Goal: Transaction & Acquisition: Book appointment/travel/reservation

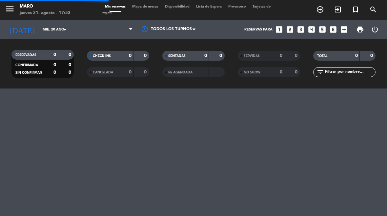
select select "es"
select select "dinner"
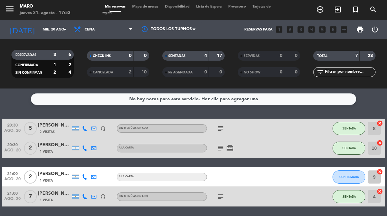
click at [147, 9] on span "Mapa de mesas" at bounding box center [145, 7] width 33 height 4
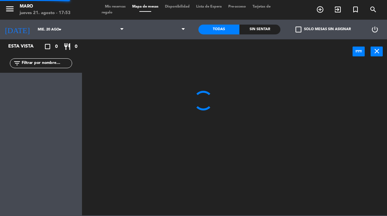
select select "dinner"
select select
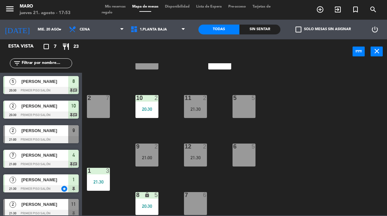
scroll to position [28, 0]
click at [51, 32] on input "mié. 20 ago." at bounding box center [58, 29] width 49 height 11
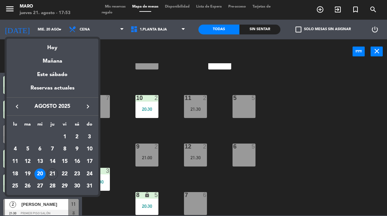
click at [54, 174] on div "21" at bounding box center [52, 174] width 11 height 11
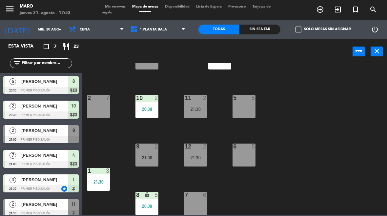
type input "jue. 21 ago."
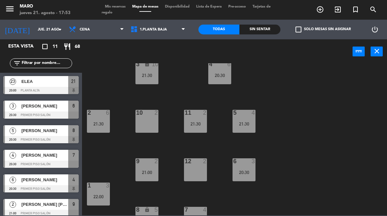
scroll to position [14, 0]
click at [145, 126] on div "10 2" at bounding box center [147, 121] width 23 height 23
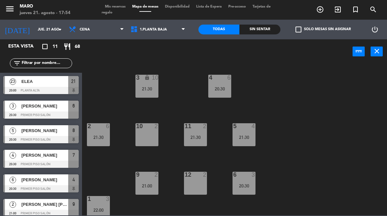
scroll to position [0, 0]
click at [323, 6] on icon "add_circle_outline" at bounding box center [320, 10] width 8 height 8
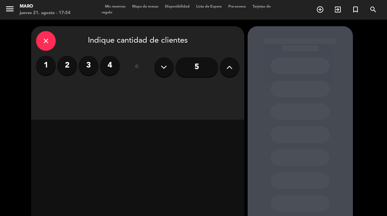
click at [69, 63] on label "2" at bounding box center [67, 66] width 20 height 20
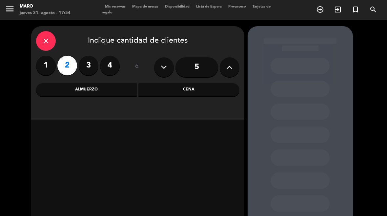
click at [184, 90] on div "Cena" at bounding box center [189, 89] width 101 height 13
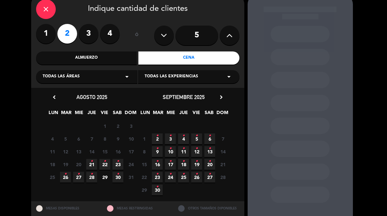
scroll to position [33, 0]
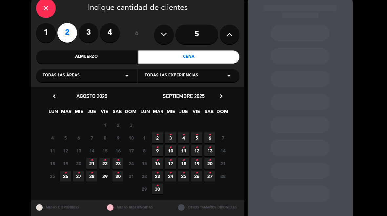
click at [90, 163] on span "21 •" at bounding box center [91, 163] width 11 height 11
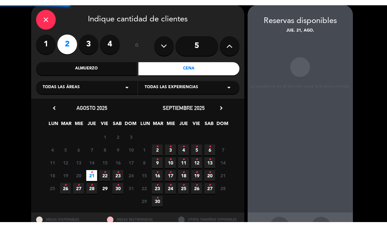
scroll to position [26, 0]
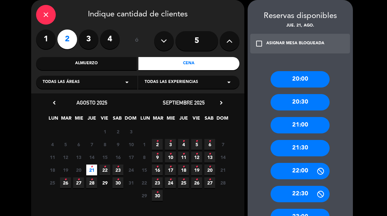
click at [306, 147] on div "21:30" at bounding box center [300, 148] width 59 height 16
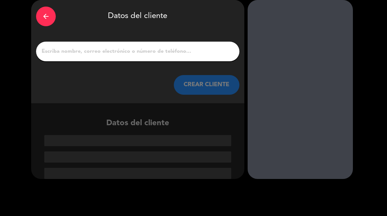
click at [149, 53] on input "1" at bounding box center [138, 51] width 194 height 9
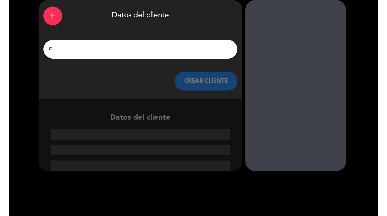
scroll to position [13, 0]
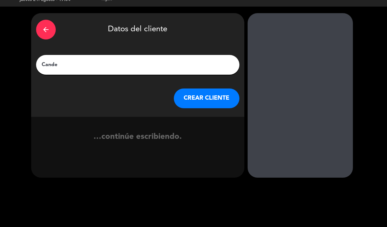
type input "Cande c"
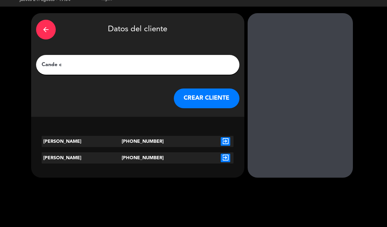
click at [229, 141] on icon "exit_to_app" at bounding box center [226, 141] width 10 height 9
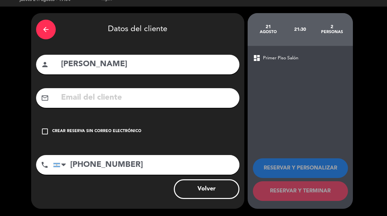
click at [46, 134] on icon "check_box_outline_blank" at bounding box center [45, 132] width 8 height 8
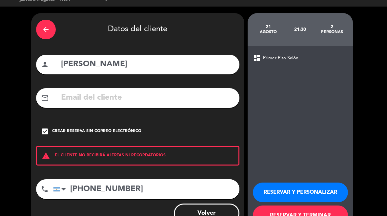
click at [302, 197] on button "RESERVAR Y PERSONALIZAR" at bounding box center [300, 193] width 95 height 20
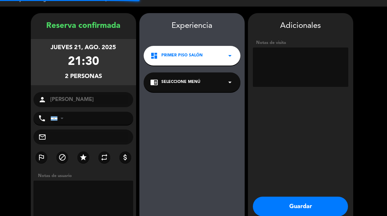
type input "[PHONE_NUMBER]"
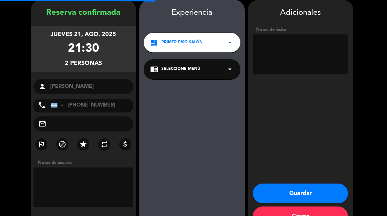
scroll to position [26, 0]
click at [296, 194] on button "Guardar" at bounding box center [300, 194] width 95 height 20
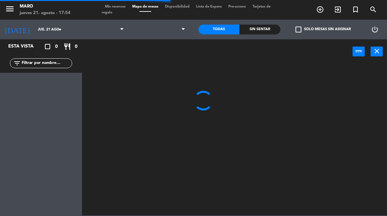
select select "dinner"
select select
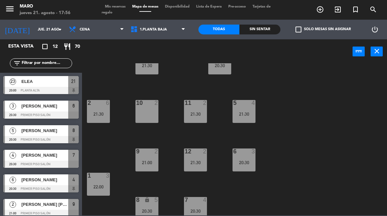
scroll to position [25, 0]
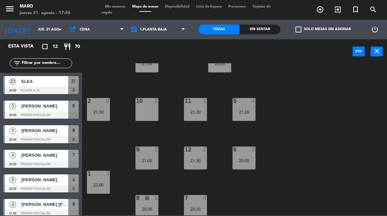
click at [147, 112] on div "10 2" at bounding box center [147, 109] width 23 height 23
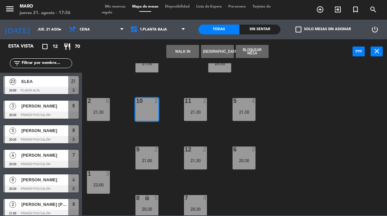
click at [320, 13] on icon "add_circle_outline" at bounding box center [320, 10] width 8 height 8
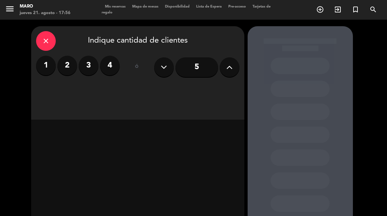
click at [66, 67] on label "2" at bounding box center [67, 66] width 20 height 20
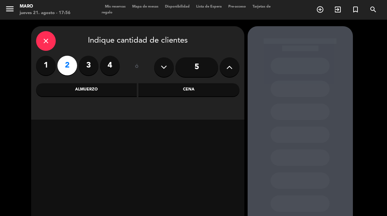
click at [187, 92] on div "Cena" at bounding box center [189, 89] width 101 height 13
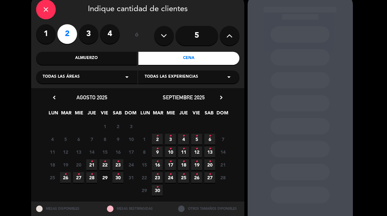
scroll to position [33, 0]
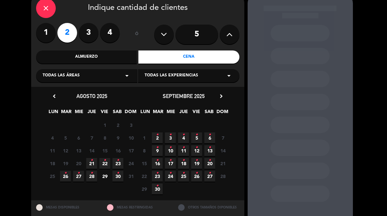
click at [88, 161] on span "21 •" at bounding box center [91, 163] width 11 height 11
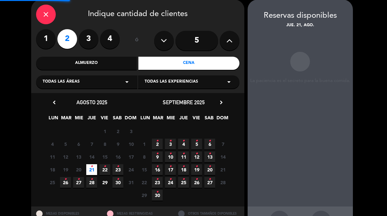
scroll to position [26, 0]
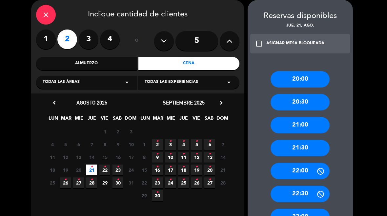
click at [297, 151] on div "21:30" at bounding box center [300, 148] width 59 height 16
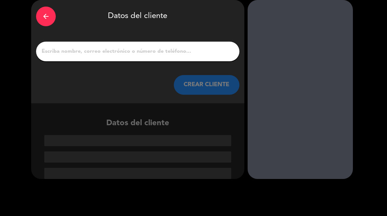
click at [103, 56] on input "1" at bounding box center [138, 51] width 194 height 9
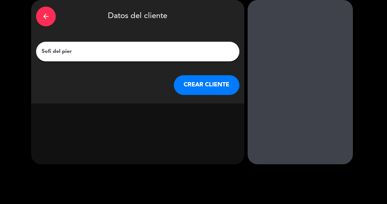
type input "Sofi del piero"
click at [208, 86] on button "CREAR CLIENTE" at bounding box center [207, 85] width 66 height 20
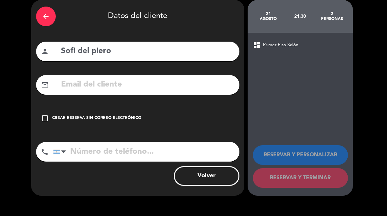
click at [44, 121] on icon "check_box_outline_blank" at bounding box center [45, 119] width 8 height 8
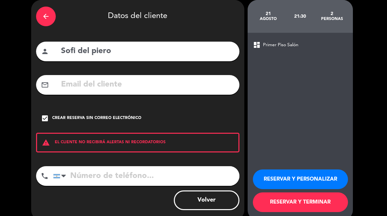
click at [113, 179] on input "tel" at bounding box center [146, 176] width 186 height 20
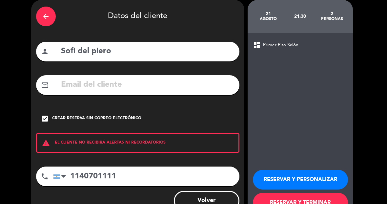
type input "1140701111"
click at [307, 181] on button "RESERVAR Y PERSONALIZAR" at bounding box center [300, 180] width 95 height 20
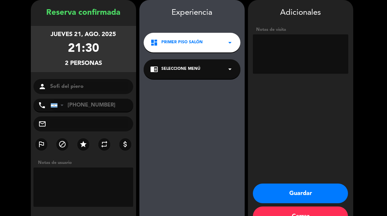
click at [297, 189] on button "Guardar" at bounding box center [300, 194] width 95 height 20
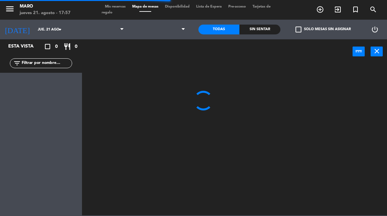
select select "dinner"
select select
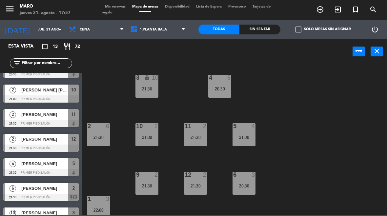
scroll to position [114, 0]
